Goal: Use online tool/utility: Utilize a website feature to perform a specific function

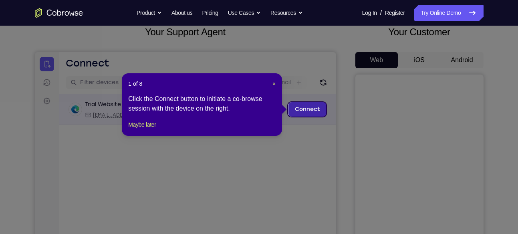
click at [311, 109] on link "Connect" at bounding box center [307, 109] width 38 height 14
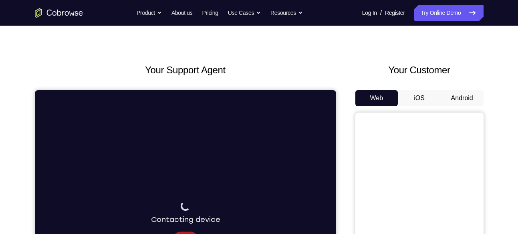
scroll to position [14, 0]
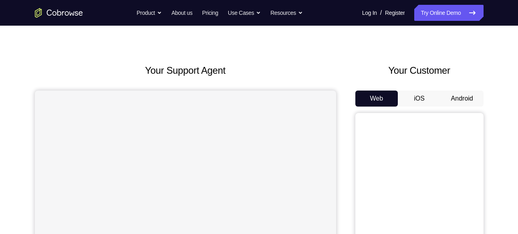
click at [453, 96] on button "Android" at bounding box center [461, 98] width 43 height 16
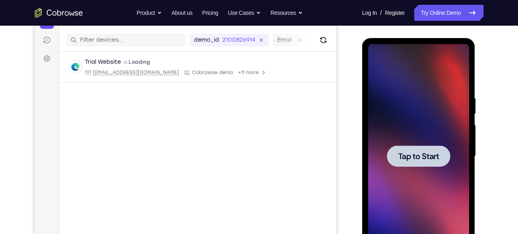
scroll to position [95, 0]
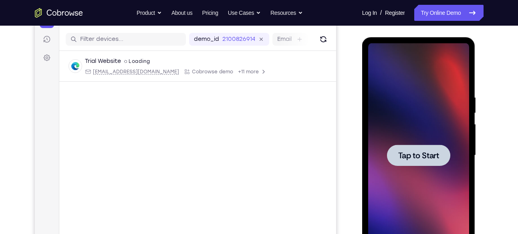
click at [413, 159] on span "Tap to Start" at bounding box center [418, 155] width 41 height 8
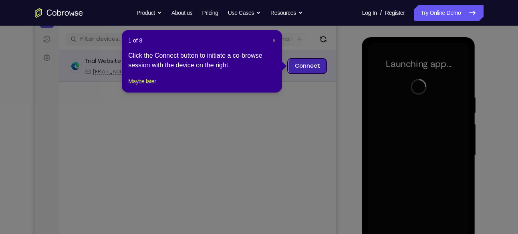
scroll to position [108, 0]
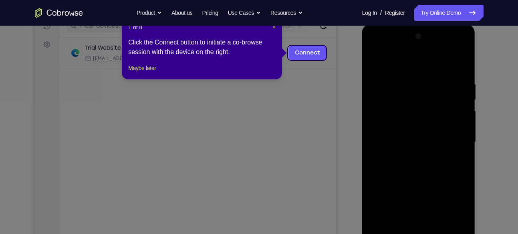
click at [275, 29] on span "×" at bounding box center [273, 27] width 3 height 6
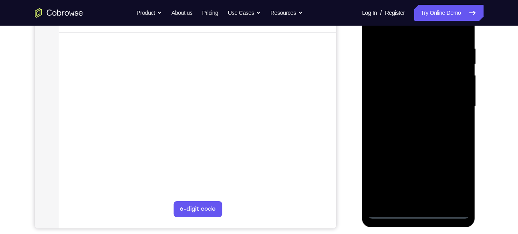
scroll to position [148, 0]
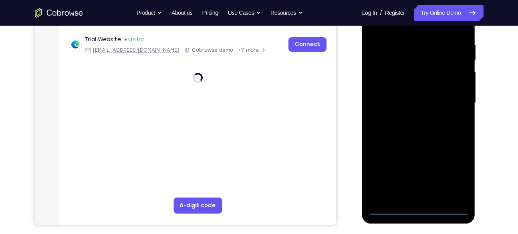
click at [419, 209] on div at bounding box center [418, 103] width 101 height 224
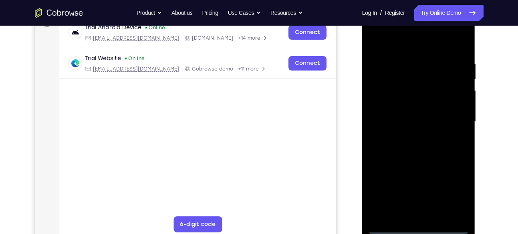
scroll to position [127, 0]
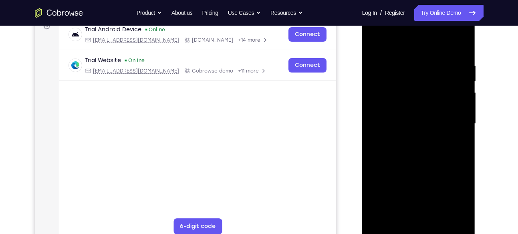
click at [453, 197] on div at bounding box center [418, 124] width 101 height 224
click at [375, 29] on div at bounding box center [418, 124] width 101 height 224
click at [456, 118] on div at bounding box center [418, 124] width 101 height 224
click at [409, 140] on div at bounding box center [418, 124] width 101 height 224
click at [406, 114] on div at bounding box center [418, 124] width 101 height 224
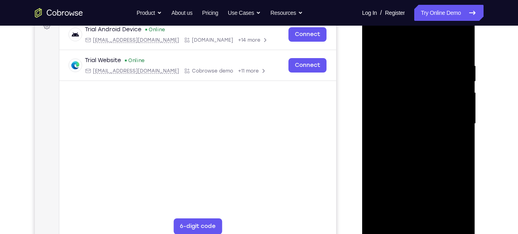
click at [394, 133] on div at bounding box center [418, 124] width 101 height 224
click at [403, 121] on div at bounding box center [418, 124] width 101 height 224
click at [404, 151] on div at bounding box center [418, 124] width 101 height 224
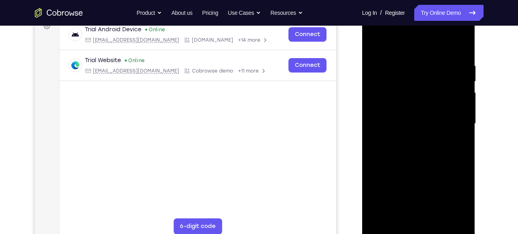
click at [404, 151] on div at bounding box center [418, 124] width 101 height 224
click at [409, 145] on div at bounding box center [418, 124] width 101 height 224
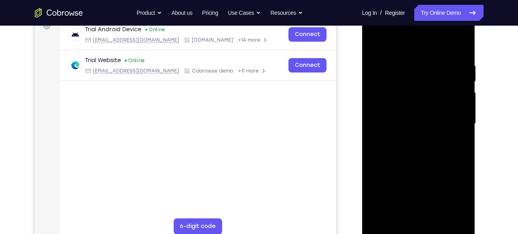
click at [409, 145] on div at bounding box center [418, 124] width 101 height 224
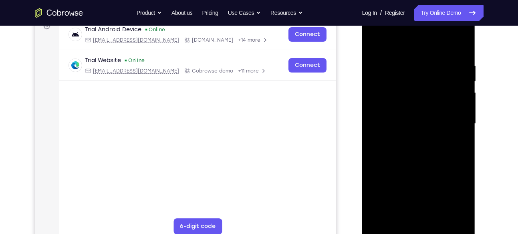
click at [416, 134] on div at bounding box center [418, 124] width 101 height 224
click at [399, 121] on div at bounding box center [418, 124] width 101 height 224
click at [407, 147] on div at bounding box center [418, 124] width 101 height 224
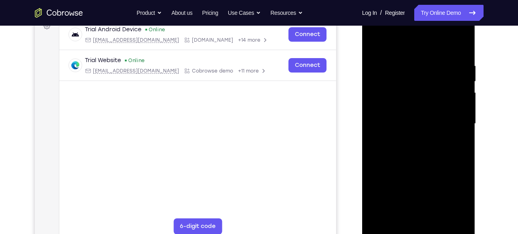
click at [407, 147] on div at bounding box center [418, 124] width 101 height 224
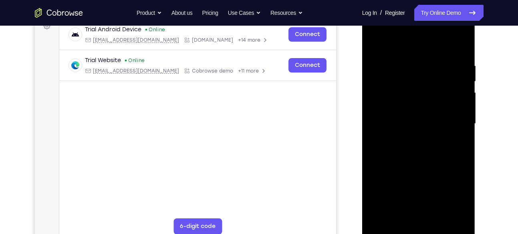
click at [407, 147] on div at bounding box center [418, 124] width 101 height 224
click at [422, 155] on div at bounding box center [418, 124] width 101 height 224
click at [464, 40] on div at bounding box center [418, 124] width 101 height 224
click at [395, 63] on div at bounding box center [418, 124] width 101 height 224
drag, startPoint x: 443, startPoint y: 147, endPoint x: 446, endPoint y: 102, distance: 44.2
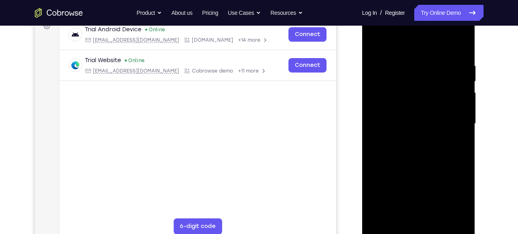
click at [446, 102] on div at bounding box center [418, 124] width 101 height 224
drag, startPoint x: 429, startPoint y: 159, endPoint x: 436, endPoint y: 104, distance: 54.6
click at [436, 104] on div at bounding box center [418, 124] width 101 height 224
drag, startPoint x: 427, startPoint y: 110, endPoint x: 418, endPoint y: 245, distance: 136.0
click at [418, 233] on div at bounding box center [419, 126] width 114 height 240
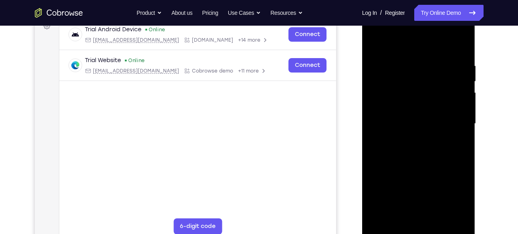
click at [377, 45] on div at bounding box center [418, 124] width 101 height 224
click at [374, 40] on div at bounding box center [418, 124] width 101 height 224
drag, startPoint x: 458, startPoint y: 172, endPoint x: 458, endPoint y: 100, distance: 71.3
click at [458, 100] on div at bounding box center [418, 124] width 101 height 224
click at [462, 162] on div at bounding box center [418, 124] width 101 height 224
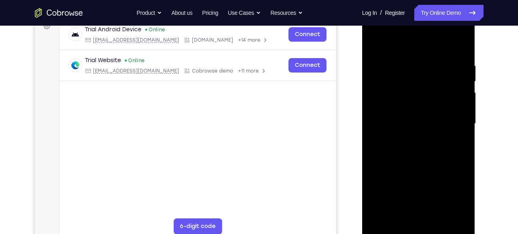
drag, startPoint x: 423, startPoint y: 169, endPoint x: 434, endPoint y: 85, distance: 84.8
click at [434, 85] on div at bounding box center [418, 124] width 101 height 224
drag, startPoint x: 434, startPoint y: 85, endPoint x: 434, endPoint y: 212, distance: 127.3
click at [434, 212] on div at bounding box center [418, 124] width 101 height 224
drag, startPoint x: 460, startPoint y: 62, endPoint x: 406, endPoint y: 67, distance: 54.3
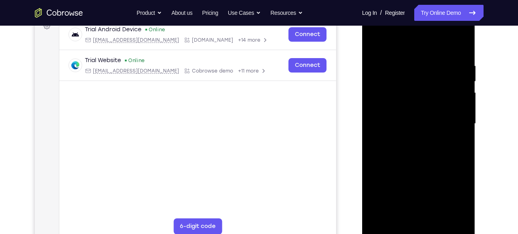
click at [406, 67] on div at bounding box center [418, 124] width 101 height 224
click at [382, 56] on div at bounding box center [418, 124] width 101 height 224
click at [450, 215] on div at bounding box center [418, 124] width 101 height 224
click at [451, 213] on div at bounding box center [418, 124] width 101 height 224
drag, startPoint x: 375, startPoint y: 122, endPoint x: 477, endPoint y: 128, distance: 102.3
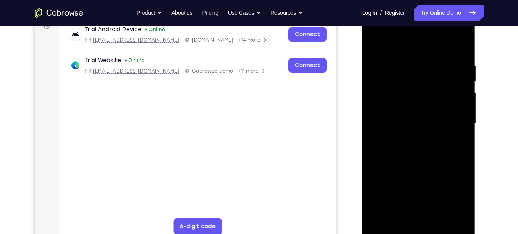
click at [476, 128] on html "Online web based iOS Simulators and Android Emulators. Run iPhone, iPad, Mobile…" at bounding box center [419, 126] width 114 height 240
click at [376, 150] on div at bounding box center [418, 124] width 101 height 224
click at [390, 212] on div at bounding box center [418, 124] width 101 height 224
click at [463, 216] on div at bounding box center [418, 124] width 101 height 224
click at [409, 119] on div at bounding box center [418, 124] width 101 height 224
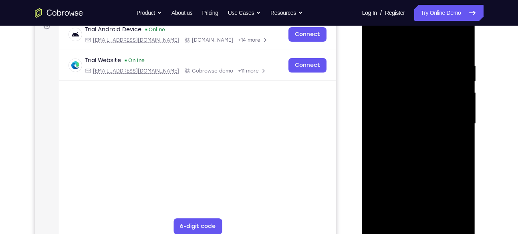
click at [437, 211] on div at bounding box center [418, 124] width 101 height 224
click at [457, 211] on div at bounding box center [418, 124] width 101 height 224
click at [461, 44] on div at bounding box center [418, 124] width 101 height 224
click at [438, 217] on div at bounding box center [418, 124] width 101 height 224
click at [418, 168] on div at bounding box center [418, 124] width 101 height 224
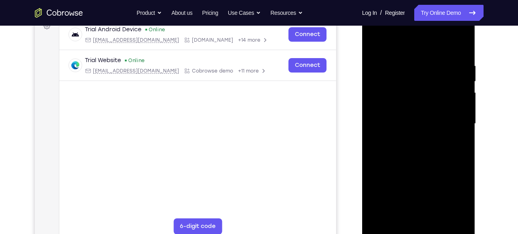
click at [416, 139] on div at bounding box center [418, 124] width 101 height 224
drag, startPoint x: 444, startPoint y: 97, endPoint x: 440, endPoint y: 191, distance: 93.4
click at [440, 191] on div at bounding box center [418, 124] width 101 height 224
click at [401, 213] on div at bounding box center [418, 124] width 101 height 224
click at [459, 217] on div at bounding box center [418, 124] width 101 height 224
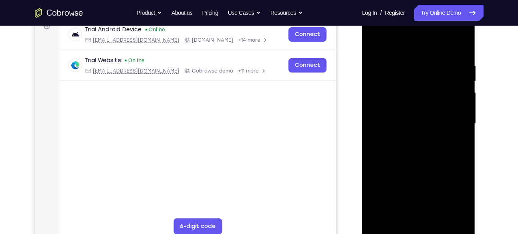
drag, startPoint x: 444, startPoint y: 93, endPoint x: 438, endPoint y: 182, distance: 89.1
click at [438, 182] on div at bounding box center [418, 124] width 101 height 224
drag, startPoint x: 448, startPoint y: 64, endPoint x: 448, endPoint y: 149, distance: 84.5
click at [448, 149] on div at bounding box center [418, 124] width 101 height 224
drag, startPoint x: 440, startPoint y: 60, endPoint x: 442, endPoint y: 158, distance: 98.1
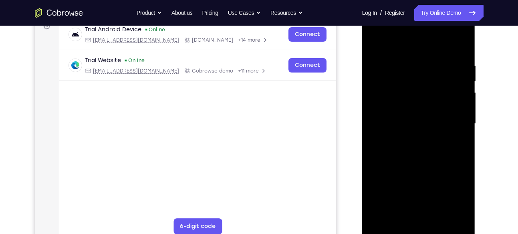
click at [442, 158] on div at bounding box center [418, 124] width 101 height 224
click at [376, 40] on div at bounding box center [418, 124] width 101 height 224
click at [409, 103] on div at bounding box center [418, 124] width 101 height 224
click at [402, 211] on div at bounding box center [418, 124] width 101 height 224
click at [398, 216] on div at bounding box center [418, 124] width 101 height 224
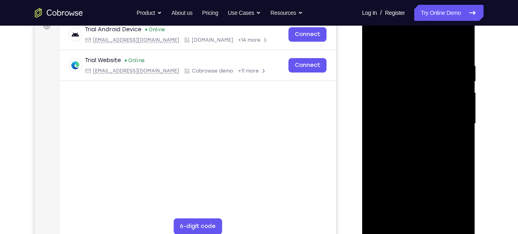
click at [440, 170] on div at bounding box center [418, 124] width 101 height 224
click at [455, 137] on div at bounding box center [418, 124] width 101 height 224
click at [376, 44] on div at bounding box center [418, 124] width 101 height 224
click at [429, 169] on div at bounding box center [418, 124] width 101 height 224
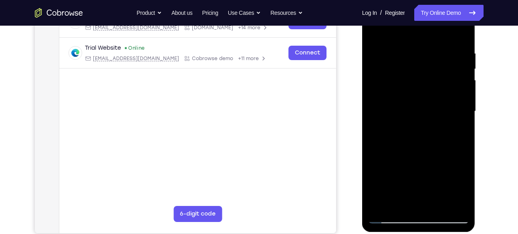
scroll to position [138, 0]
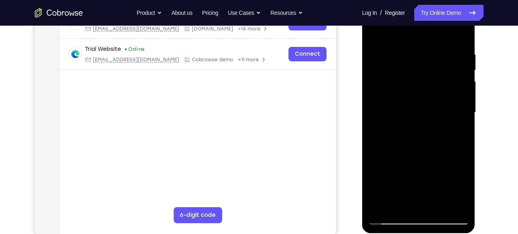
click at [395, 202] on div at bounding box center [418, 112] width 101 height 224
click at [401, 130] on div at bounding box center [418, 112] width 101 height 224
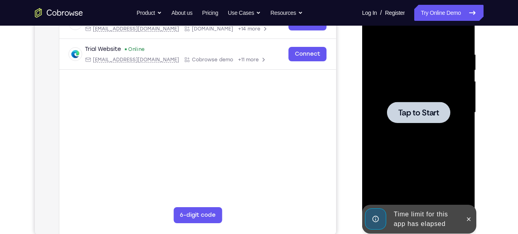
click at [408, 105] on div at bounding box center [418, 112] width 63 height 21
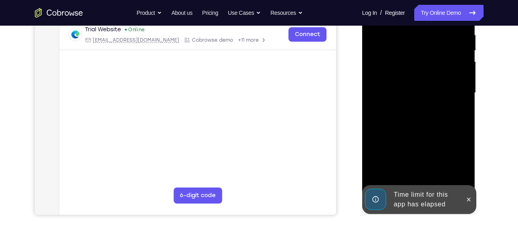
scroll to position [158, 0]
click at [474, 199] on button at bounding box center [468, 199] width 13 height 13
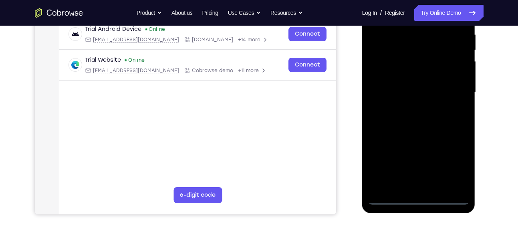
click at [413, 197] on div at bounding box center [418, 92] width 101 height 224
click at [455, 162] on div at bounding box center [418, 92] width 101 height 224
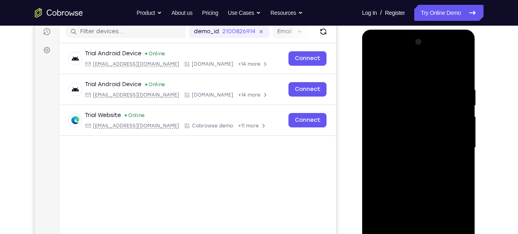
scroll to position [105, 0]
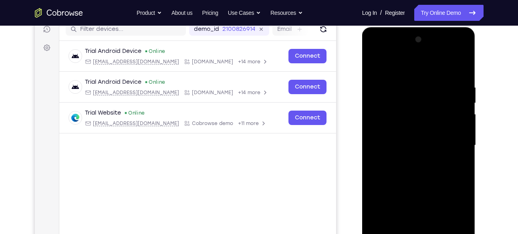
click at [376, 49] on div at bounding box center [418, 145] width 101 height 224
click at [454, 142] on div at bounding box center [418, 145] width 101 height 224
click at [412, 159] on div at bounding box center [418, 145] width 101 height 224
click at [406, 135] on div at bounding box center [418, 145] width 101 height 224
click at [392, 153] on div at bounding box center [418, 145] width 101 height 224
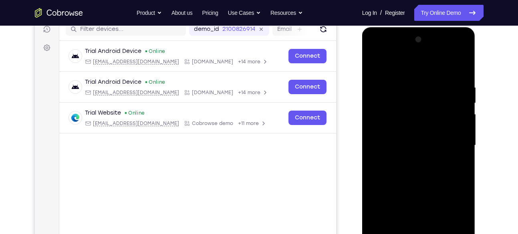
click at [410, 139] on div at bounding box center [418, 145] width 101 height 224
click at [412, 145] on div at bounding box center [418, 145] width 101 height 224
click at [414, 171] on div at bounding box center [418, 145] width 101 height 224
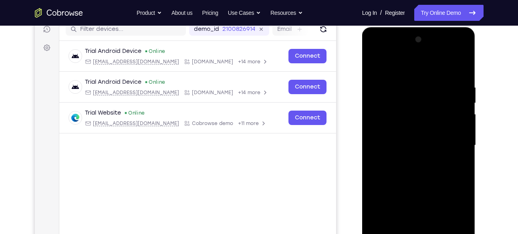
click at [414, 171] on div at bounding box center [418, 145] width 101 height 224
click at [416, 177] on div at bounding box center [418, 145] width 101 height 224
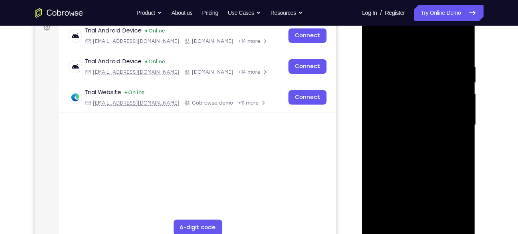
scroll to position [126, 0]
click at [438, 217] on div at bounding box center [418, 124] width 101 height 224
click at [412, 167] on div at bounding box center [418, 124] width 101 height 224
click at [413, 115] on div at bounding box center [418, 124] width 101 height 224
click at [437, 143] on div at bounding box center [418, 124] width 101 height 224
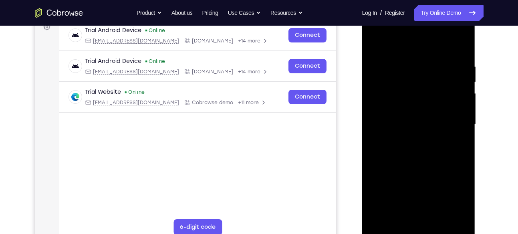
click at [462, 201] on div at bounding box center [418, 124] width 101 height 224
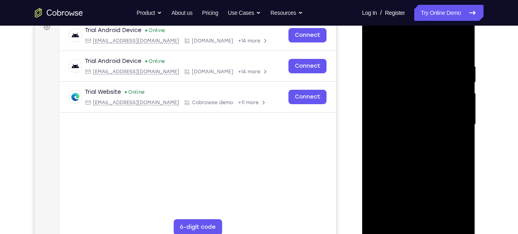
click at [456, 144] on div at bounding box center [418, 124] width 101 height 224
click at [374, 44] on div at bounding box center [418, 124] width 101 height 224
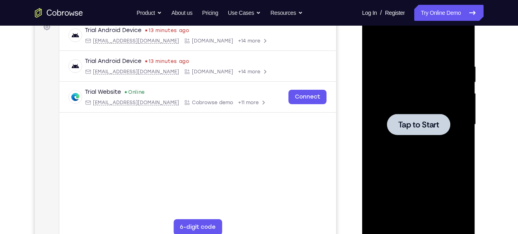
click at [400, 129] on span "Tap to Start" at bounding box center [418, 125] width 41 height 8
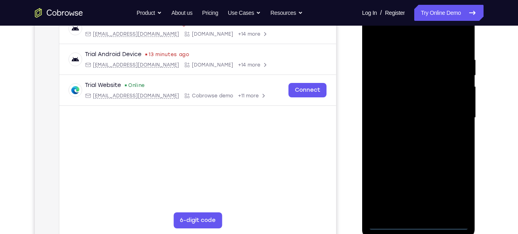
scroll to position [136, 0]
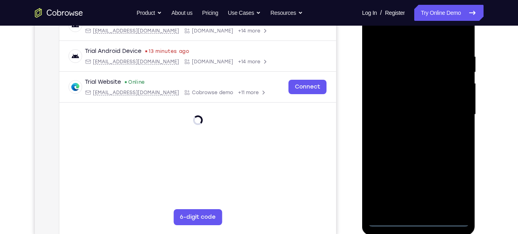
click at [419, 217] on div at bounding box center [418, 114] width 101 height 224
click at [418, 220] on div at bounding box center [418, 114] width 101 height 224
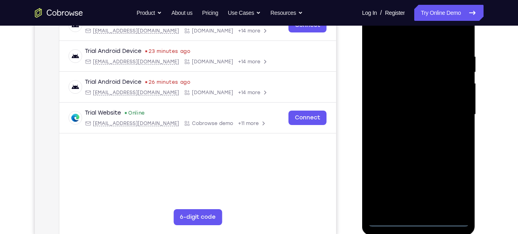
click at [451, 183] on div at bounding box center [418, 114] width 101 height 224
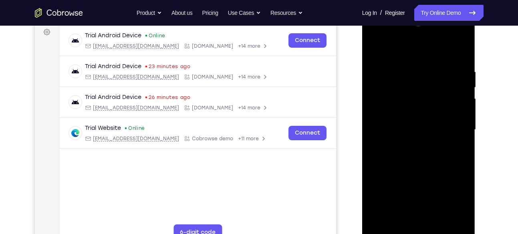
scroll to position [119, 0]
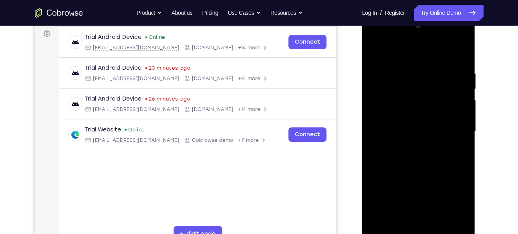
click at [376, 40] on div at bounding box center [418, 131] width 101 height 224
click at [449, 127] on div at bounding box center [418, 131] width 101 height 224
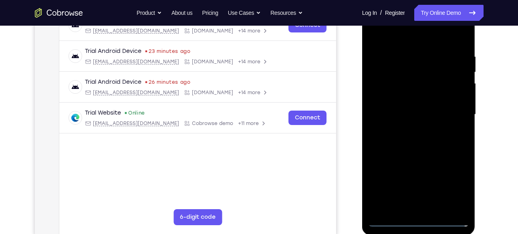
scroll to position [138, 0]
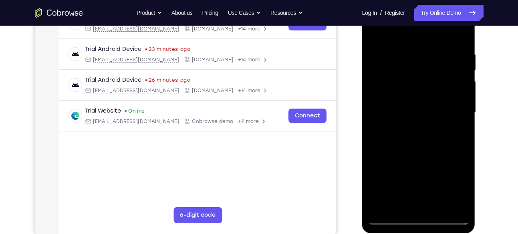
click at [413, 126] on div at bounding box center [418, 112] width 101 height 224
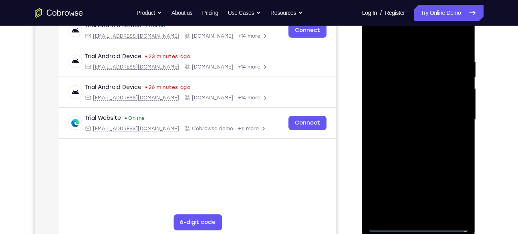
scroll to position [131, 0]
click at [402, 106] on div at bounding box center [418, 120] width 101 height 224
click at [402, 114] on div at bounding box center [418, 120] width 101 height 224
click at [407, 119] on div at bounding box center [418, 120] width 101 height 224
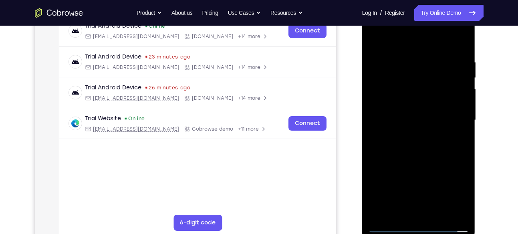
click at [407, 146] on div at bounding box center [418, 120] width 101 height 224
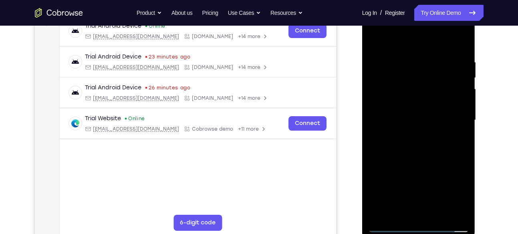
click at [407, 146] on div at bounding box center [418, 120] width 101 height 224
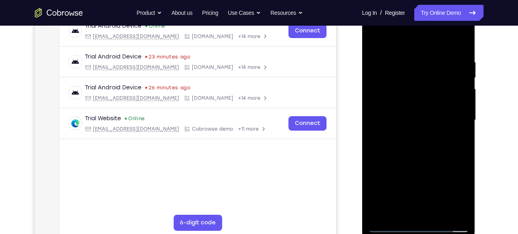
click at [407, 146] on div at bounding box center [418, 120] width 101 height 224
click at [418, 149] on div at bounding box center [418, 120] width 101 height 224
click at [436, 212] on div at bounding box center [418, 120] width 101 height 224
click at [424, 160] on div at bounding box center [418, 120] width 101 height 224
click at [418, 117] on div at bounding box center [418, 120] width 101 height 224
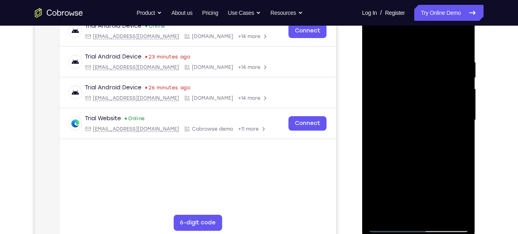
click at [454, 143] on div at bounding box center [418, 120] width 101 height 224
click at [398, 212] on div at bounding box center [418, 120] width 101 height 224
click at [441, 167] on div at bounding box center [418, 120] width 101 height 224
click at [457, 133] on div at bounding box center [418, 120] width 101 height 224
click at [377, 38] on div at bounding box center [418, 120] width 101 height 224
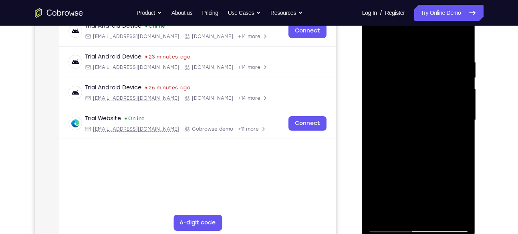
click at [420, 129] on div at bounding box center [418, 120] width 101 height 224
click at [401, 37] on div at bounding box center [418, 120] width 101 height 224
click at [377, 39] on div at bounding box center [418, 120] width 101 height 224
click at [380, 35] on div at bounding box center [418, 120] width 101 height 224
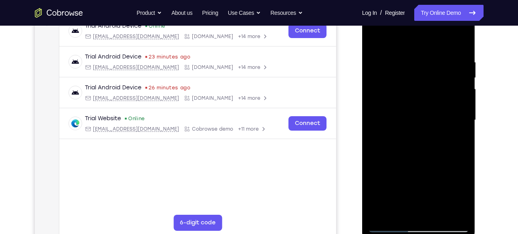
click at [406, 56] on div at bounding box center [418, 120] width 101 height 224
click at [459, 41] on div at bounding box center [418, 120] width 101 height 224
drag, startPoint x: 448, startPoint y: 58, endPoint x: 358, endPoint y: 51, distance: 89.5
click at [362, 51] on html "Online web based iOS Simulators and Android Emulators. Run iPhone, iPad, Mobile…" at bounding box center [419, 122] width 114 height 240
click at [425, 57] on div at bounding box center [418, 120] width 101 height 224
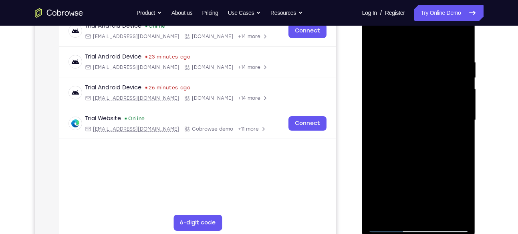
click at [459, 42] on div at bounding box center [418, 120] width 101 height 224
click at [446, 54] on div at bounding box center [418, 120] width 101 height 224
click at [464, 108] on div at bounding box center [418, 120] width 101 height 224
click at [373, 120] on div at bounding box center [418, 120] width 101 height 224
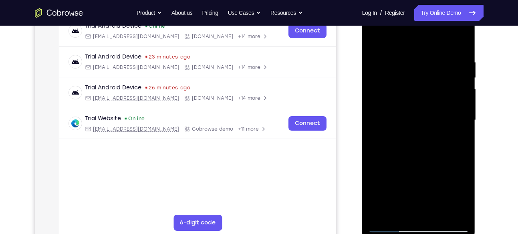
click at [449, 211] on div at bounding box center [418, 120] width 101 height 224
click at [464, 141] on div at bounding box center [418, 120] width 101 height 224
click at [450, 211] on div at bounding box center [418, 120] width 101 height 224
drag, startPoint x: 371, startPoint y: 98, endPoint x: 460, endPoint y: 108, distance: 89.4
click at [460, 108] on div at bounding box center [418, 120] width 101 height 224
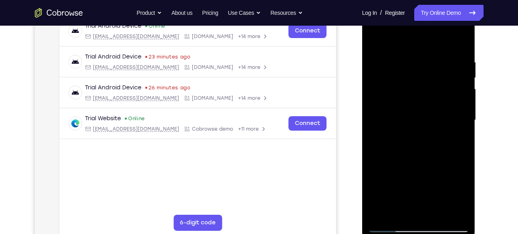
click at [459, 36] on div at bounding box center [418, 120] width 101 height 224
click at [460, 41] on div at bounding box center [418, 120] width 101 height 224
click at [419, 66] on div at bounding box center [418, 120] width 101 height 224
click at [449, 211] on div at bounding box center [418, 120] width 101 height 224
click at [387, 42] on div at bounding box center [418, 120] width 101 height 224
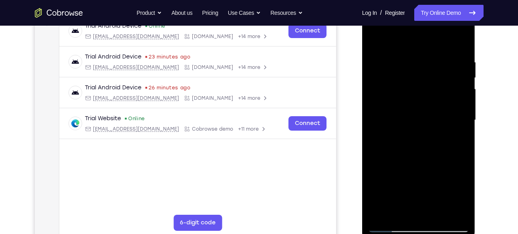
click at [437, 63] on div at bounding box center [418, 120] width 101 height 224
click at [402, 208] on div at bounding box center [418, 120] width 101 height 224
click at [459, 197] on div at bounding box center [418, 120] width 101 height 224
click at [458, 140] on div at bounding box center [418, 120] width 101 height 224
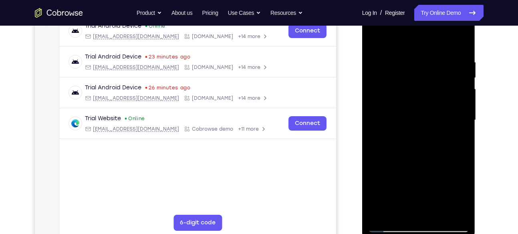
click at [456, 140] on div at bounding box center [418, 120] width 101 height 224
click at [458, 195] on div at bounding box center [418, 120] width 101 height 224
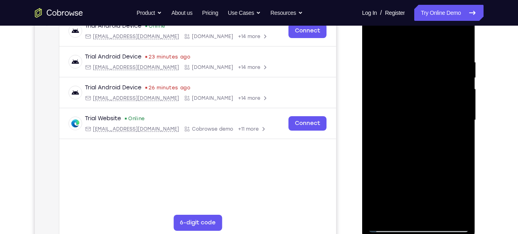
click at [462, 137] on div at bounding box center [418, 120] width 101 height 224
click at [377, 44] on div at bounding box center [418, 120] width 101 height 224
click at [377, 38] on div at bounding box center [418, 120] width 101 height 224
drag, startPoint x: 422, startPoint y: 181, endPoint x: 429, endPoint y: 121, distance: 60.0
click at [429, 121] on div at bounding box center [418, 120] width 101 height 224
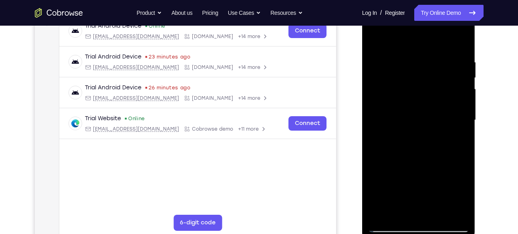
click at [461, 101] on div at bounding box center [418, 120] width 101 height 224
drag, startPoint x: 444, startPoint y: 193, endPoint x: 461, endPoint y: 98, distance: 96.7
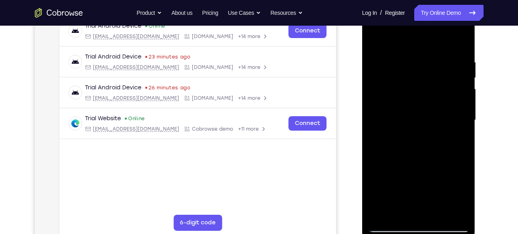
click at [461, 98] on div at bounding box center [418, 120] width 101 height 224
drag, startPoint x: 441, startPoint y: 160, endPoint x: 458, endPoint y: 86, distance: 76.3
click at [458, 86] on div at bounding box center [418, 120] width 101 height 224
click at [465, 117] on div at bounding box center [418, 120] width 101 height 224
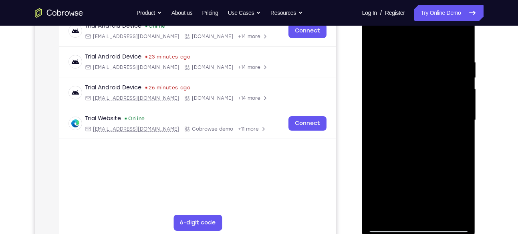
drag, startPoint x: 422, startPoint y: 173, endPoint x: 436, endPoint y: 52, distance: 121.4
click at [436, 52] on div at bounding box center [418, 120] width 101 height 224
click at [460, 99] on div at bounding box center [418, 120] width 101 height 224
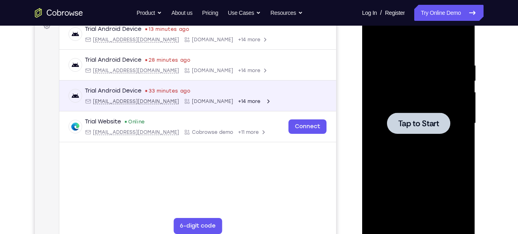
scroll to position [129, 0]
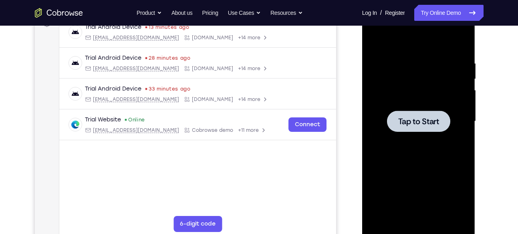
click at [414, 114] on div at bounding box center [418, 120] width 63 height 21
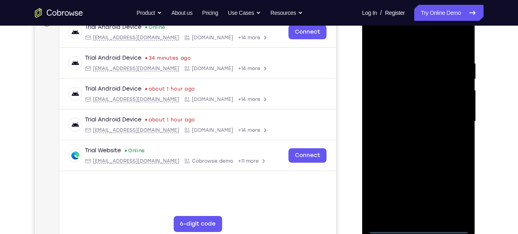
click at [421, 223] on div at bounding box center [418, 121] width 101 height 224
click at [415, 227] on div at bounding box center [418, 121] width 101 height 224
click at [456, 198] on div at bounding box center [418, 121] width 101 height 224
click at [383, 26] on div at bounding box center [418, 121] width 101 height 224
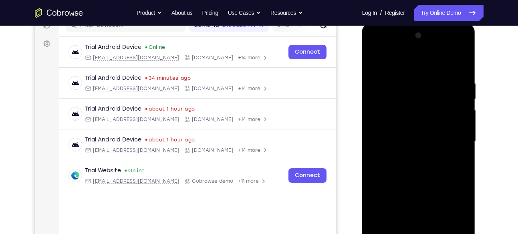
scroll to position [109, 0]
click at [452, 132] on div at bounding box center [418, 142] width 101 height 224
click at [409, 154] on div at bounding box center [418, 142] width 101 height 224
click at [410, 132] on div at bounding box center [418, 142] width 101 height 224
click at [410, 123] on div at bounding box center [418, 142] width 101 height 224
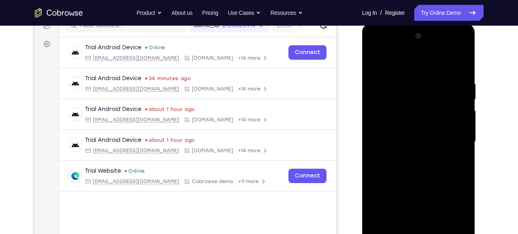
click at [456, 123] on div at bounding box center [418, 142] width 101 height 224
click at [431, 138] on div at bounding box center [418, 142] width 101 height 224
click at [420, 169] on div at bounding box center [418, 142] width 101 height 224
click at [420, 168] on div at bounding box center [418, 142] width 101 height 224
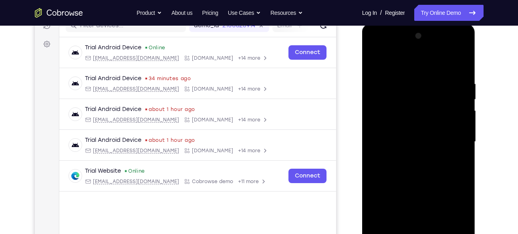
click at [436, 62] on div at bounding box center [418, 142] width 101 height 224
click at [436, 69] on div at bounding box center [418, 142] width 101 height 224
click at [430, 75] on div at bounding box center [418, 142] width 101 height 224
click at [389, 155] on div at bounding box center [418, 142] width 101 height 224
click at [394, 137] on div at bounding box center [418, 142] width 101 height 224
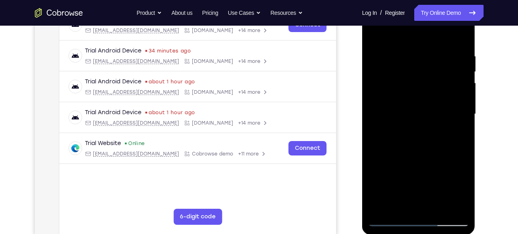
scroll to position [139, 0]
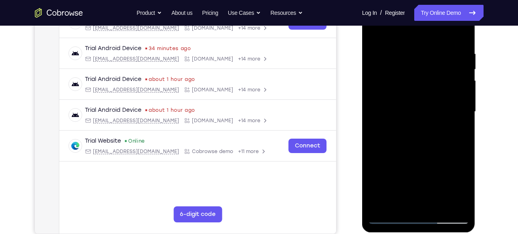
click at [460, 203] on div at bounding box center [418, 112] width 101 height 224
click at [435, 134] on div at bounding box center [418, 112] width 101 height 224
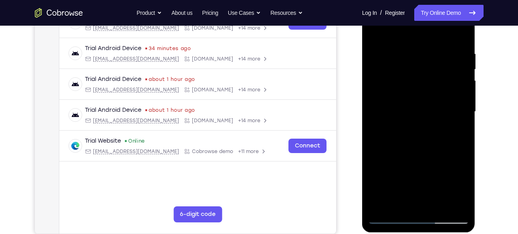
click at [435, 134] on div at bounding box center [418, 112] width 101 height 224
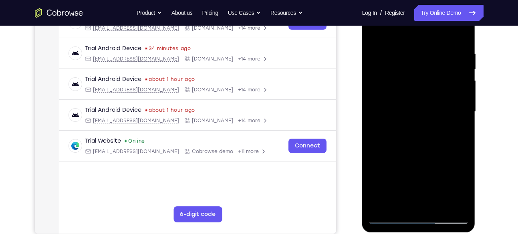
click at [435, 134] on div at bounding box center [418, 112] width 101 height 224
click at [424, 134] on div at bounding box center [418, 112] width 101 height 224
click at [458, 206] on div at bounding box center [418, 112] width 101 height 224
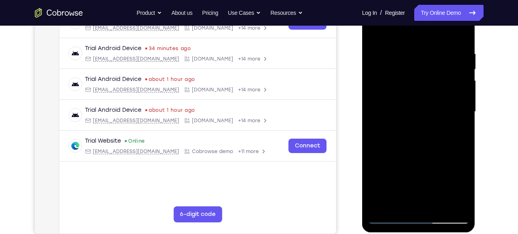
click at [458, 206] on div at bounding box center [418, 112] width 101 height 224
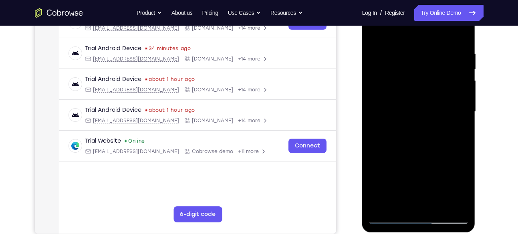
click at [458, 206] on div at bounding box center [418, 112] width 101 height 224
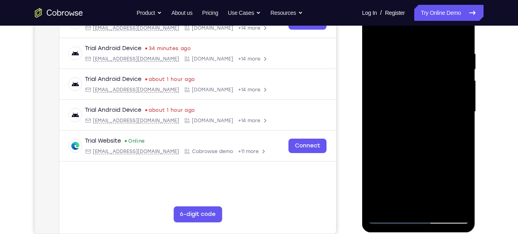
click at [458, 206] on div at bounding box center [418, 112] width 101 height 224
click at [456, 202] on div at bounding box center [418, 112] width 101 height 224
click at [412, 135] on div at bounding box center [418, 112] width 101 height 224
click at [390, 219] on div at bounding box center [418, 112] width 101 height 224
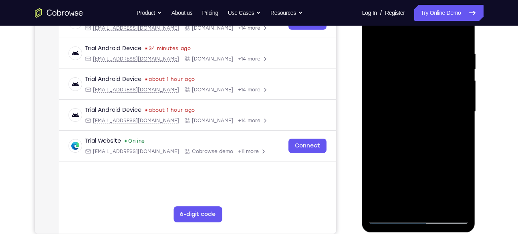
click at [407, 141] on div at bounding box center [418, 112] width 101 height 224
click at [419, 132] on div at bounding box center [418, 112] width 101 height 224
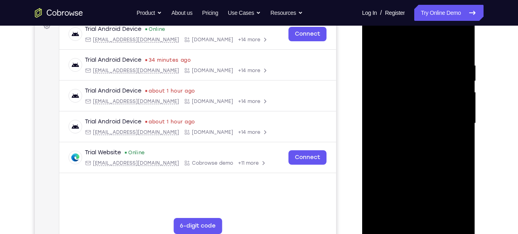
scroll to position [127, 0]
click at [385, 137] on div at bounding box center [418, 124] width 101 height 224
click at [398, 119] on div at bounding box center [418, 124] width 101 height 224
click at [404, 147] on div at bounding box center [418, 124] width 101 height 224
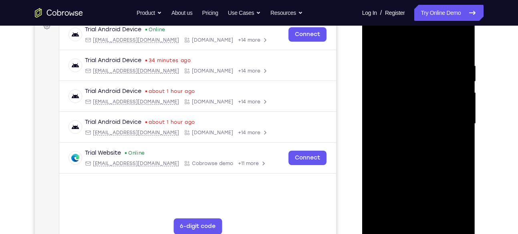
click at [404, 147] on div at bounding box center [418, 124] width 101 height 224
click at [386, 226] on div at bounding box center [418, 124] width 101 height 224
click at [390, 227] on div at bounding box center [418, 124] width 101 height 224
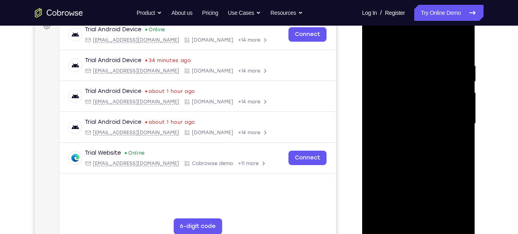
click at [407, 150] on div at bounding box center [418, 124] width 101 height 224
click at [388, 229] on div at bounding box center [418, 124] width 101 height 224
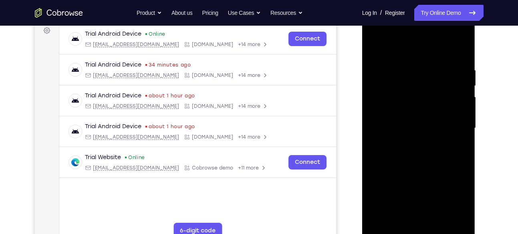
scroll to position [122, 0]
drag, startPoint x: 408, startPoint y: 161, endPoint x: 398, endPoint y: 161, distance: 10.0
click at [398, 161] on div at bounding box center [418, 128] width 101 height 224
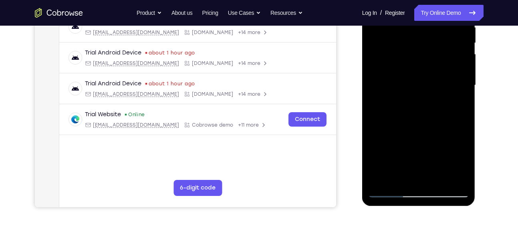
scroll to position [170, 0]
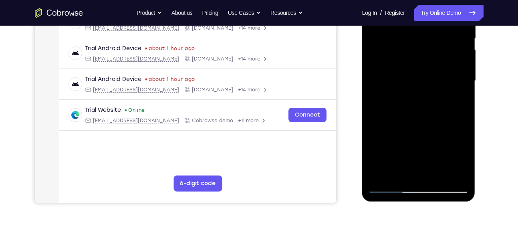
click at [434, 172] on div at bounding box center [418, 81] width 101 height 224
click at [415, 124] on div at bounding box center [418, 81] width 101 height 224
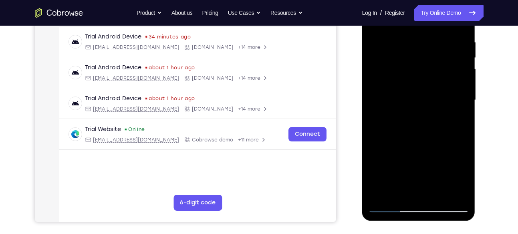
scroll to position [176, 0]
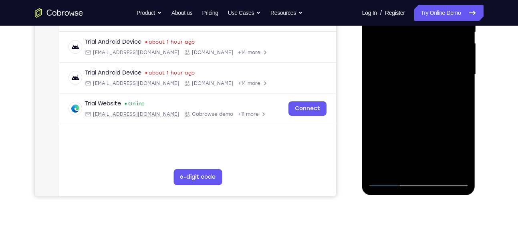
click at [388, 179] on div at bounding box center [418, 74] width 101 height 224
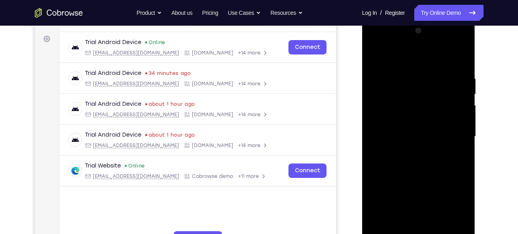
scroll to position [109, 0]
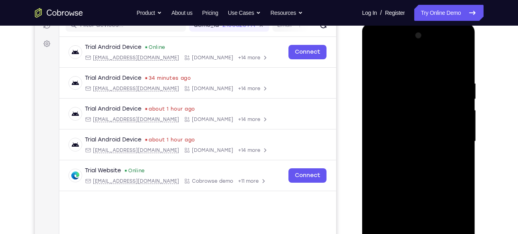
click at [403, 82] on div at bounding box center [418, 141] width 101 height 224
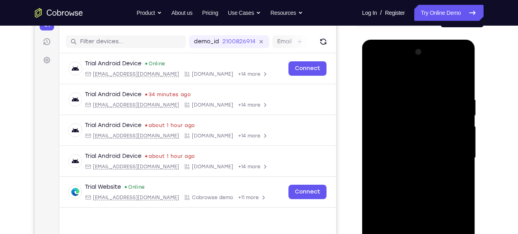
scroll to position [92, 0]
click at [381, 79] on div at bounding box center [418, 158] width 101 height 224
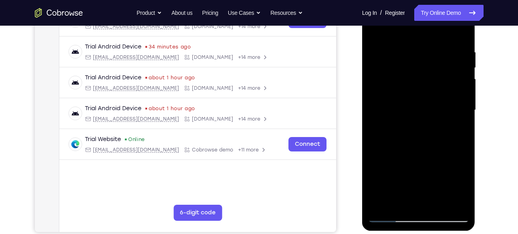
scroll to position [174, 0]
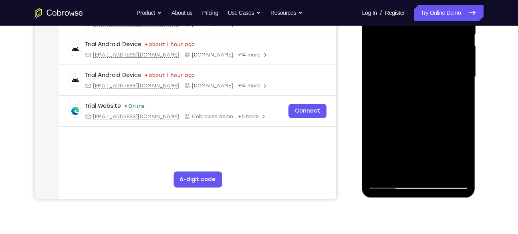
click at [389, 129] on div at bounding box center [418, 77] width 101 height 224
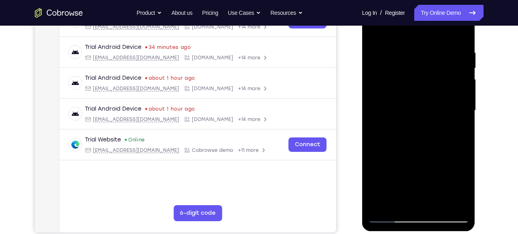
scroll to position [140, 0]
click at [463, 110] on div at bounding box center [418, 111] width 101 height 224
click at [462, 111] on div at bounding box center [418, 111] width 101 height 224
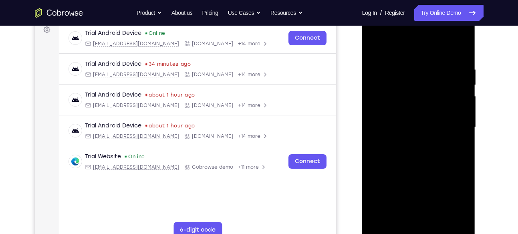
scroll to position [123, 0]
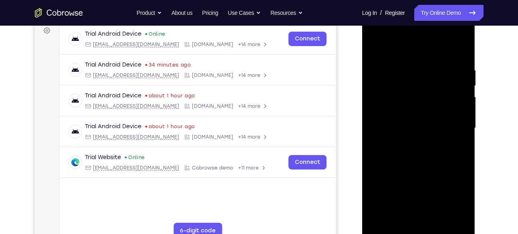
click at [370, 130] on div at bounding box center [418, 128] width 101 height 224
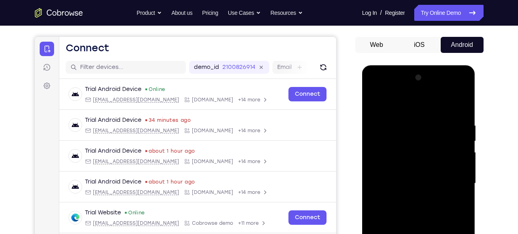
scroll to position [66, 0]
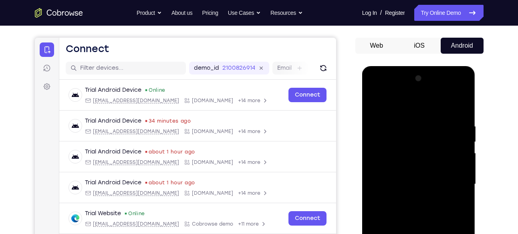
click at [375, 100] on div at bounding box center [418, 184] width 101 height 224
click at [459, 106] on div at bounding box center [418, 184] width 101 height 224
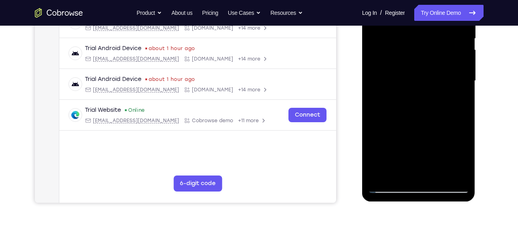
scroll to position [170, 0]
click at [399, 173] on div at bounding box center [418, 80] width 101 height 224
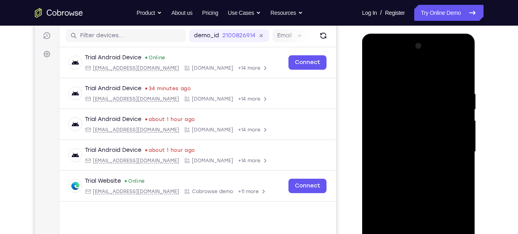
scroll to position [98, 0]
click at [408, 71] on div at bounding box center [418, 152] width 101 height 224
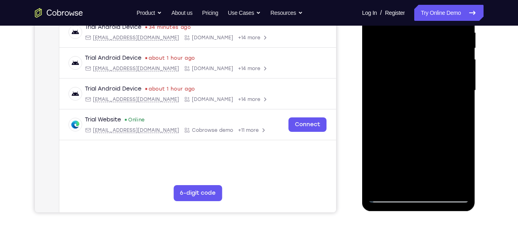
click at [389, 194] on div at bounding box center [418, 90] width 101 height 224
click at [388, 195] on div at bounding box center [418, 90] width 101 height 224
click at [388, 196] on div at bounding box center [418, 90] width 101 height 224
click at [379, 184] on div at bounding box center [418, 90] width 101 height 224
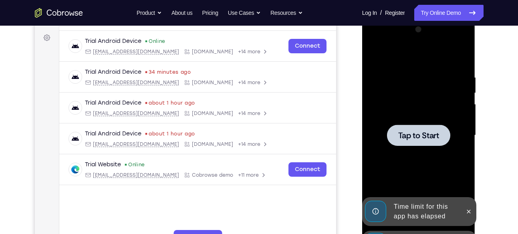
scroll to position [115, 0]
